Goal: Information Seeking & Learning: Compare options

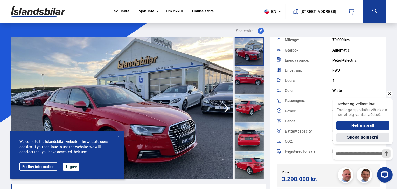
scroll to position [78, 0]
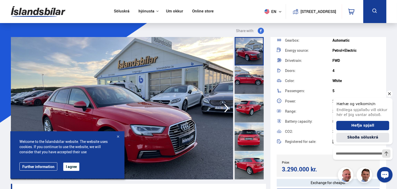
click at [388, 92] on icon "Hide greeting" at bounding box center [389, 93] width 6 height 6
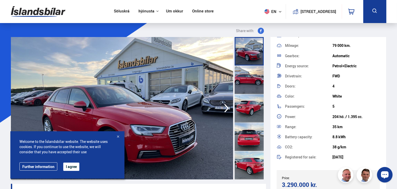
scroll to position [104, 0]
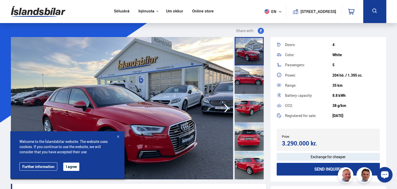
click at [116, 137] on div at bounding box center [117, 137] width 5 height 5
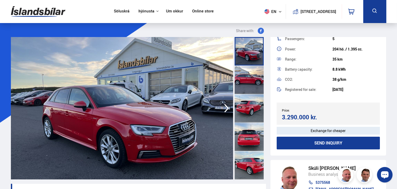
scroll to position [132, 0]
drag, startPoint x: 281, startPoint y: 117, endPoint x: 316, endPoint y: 120, distance: 35.1
click at [316, 120] on div "Price: 3.290.000 kr. Target price/Exchange price 3.290.000 kr." at bounding box center [328, 114] width 103 height 22
copy div "3.290.000 kr"
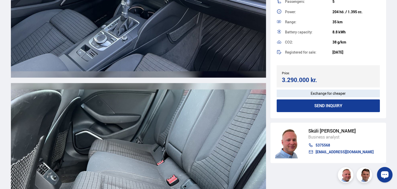
scroll to position [4200, 0]
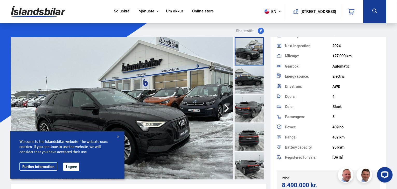
scroll to position [78, 0]
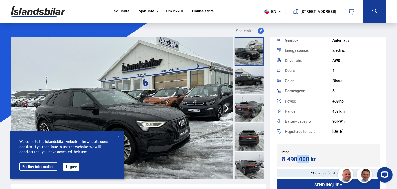
drag, startPoint x: 284, startPoint y: 158, endPoint x: 298, endPoint y: 159, distance: 14.6
click at [298, 159] on div "8.490.000 kr." at bounding box center [304, 159] width 45 height 7
drag, startPoint x: 308, startPoint y: 160, endPoint x: 280, endPoint y: 160, distance: 27.5
click at [280, 160] on div "Price: 8.490.000 kr. Target price/Exchange price 8.490.000 kr." at bounding box center [328, 156] width 103 height 22
copy div "8.490.000"
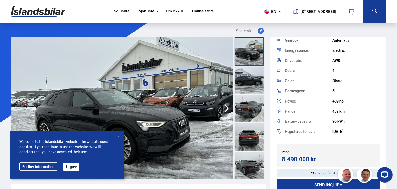
drag, startPoint x: 117, startPoint y: 137, endPoint x: 133, endPoint y: 132, distance: 16.2
click at [118, 136] on div at bounding box center [117, 137] width 5 height 5
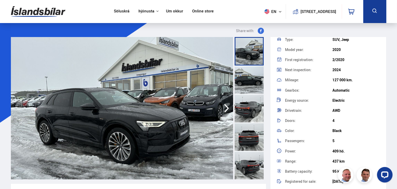
scroll to position [0, 0]
